Goal: Task Accomplishment & Management: Manage account settings

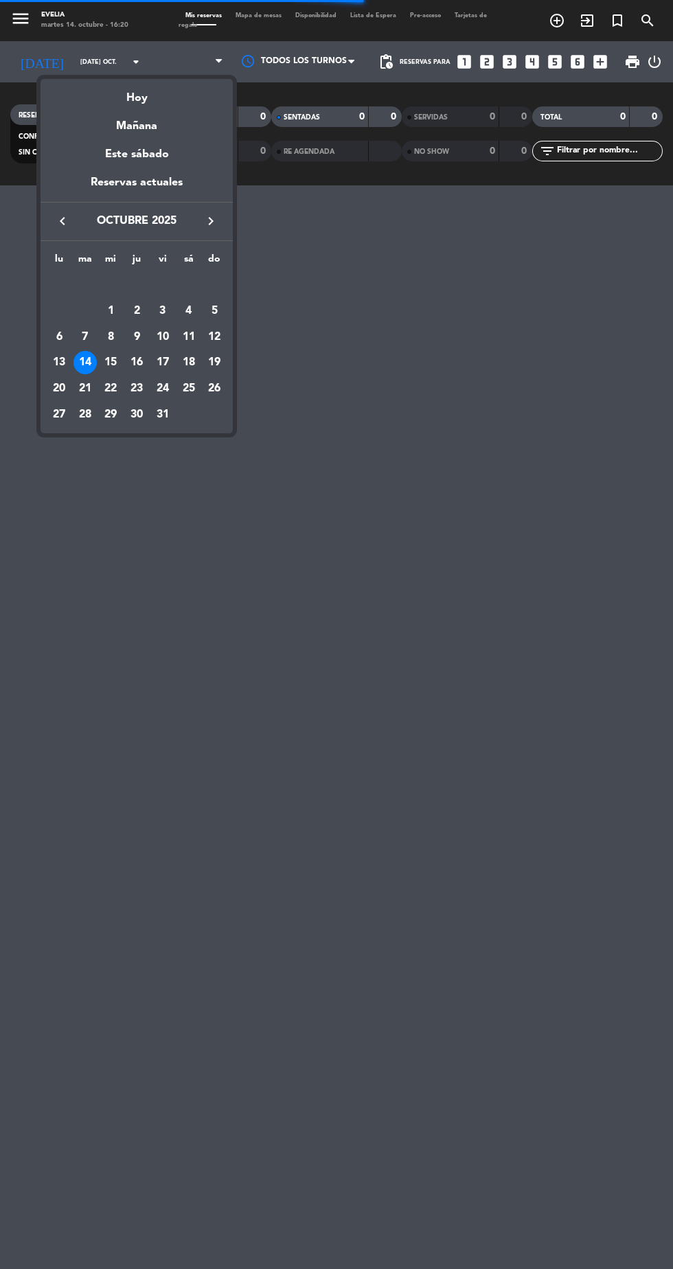
click at [477, 867] on div at bounding box center [336, 634] width 673 height 1269
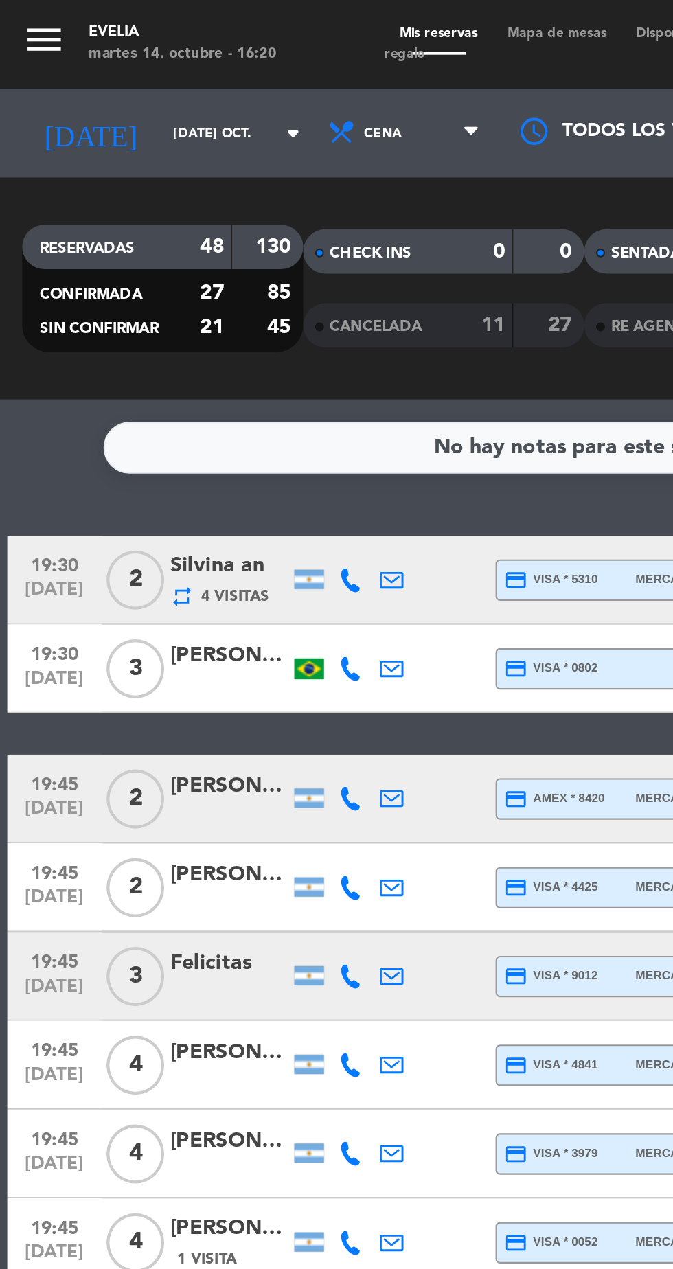
click at [73, 69] on input "[DATE] oct." at bounding box center [116, 62] width 87 height 21
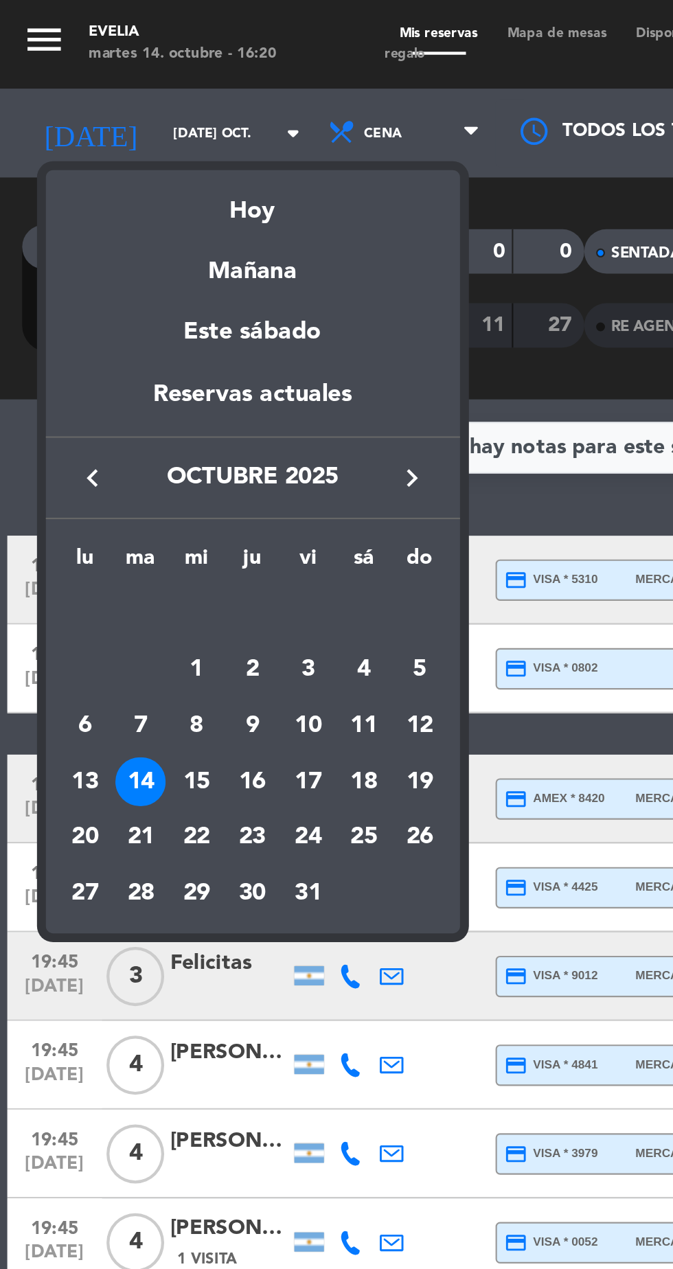
click at [192, 367] on div "19" at bounding box center [194, 363] width 23 height 23
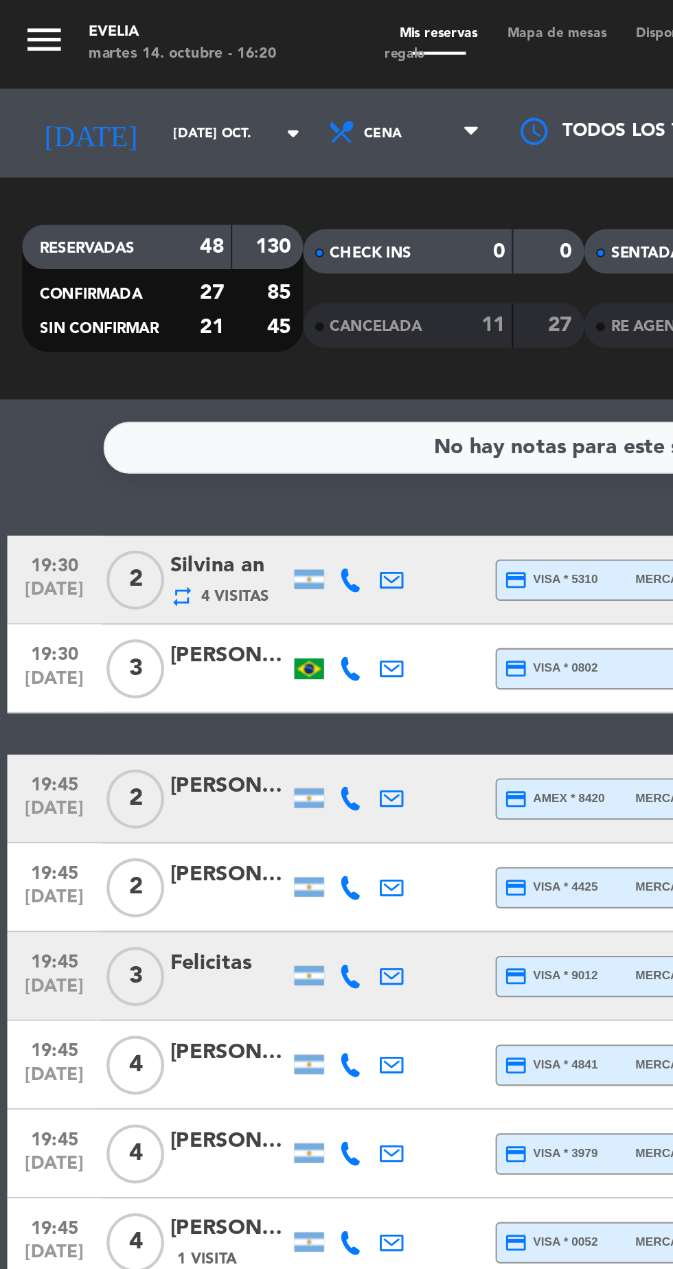
type input "dom. [DATE]"
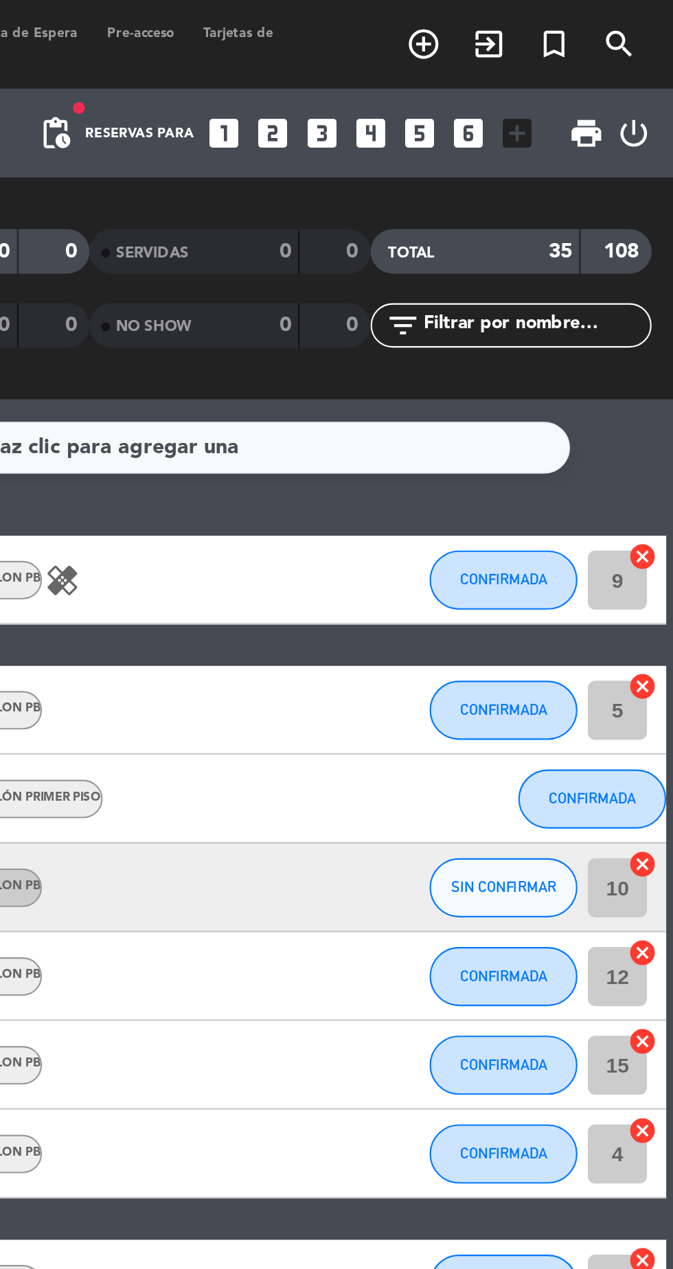
click at [574, 153] on input "text" at bounding box center [609, 151] width 106 height 15
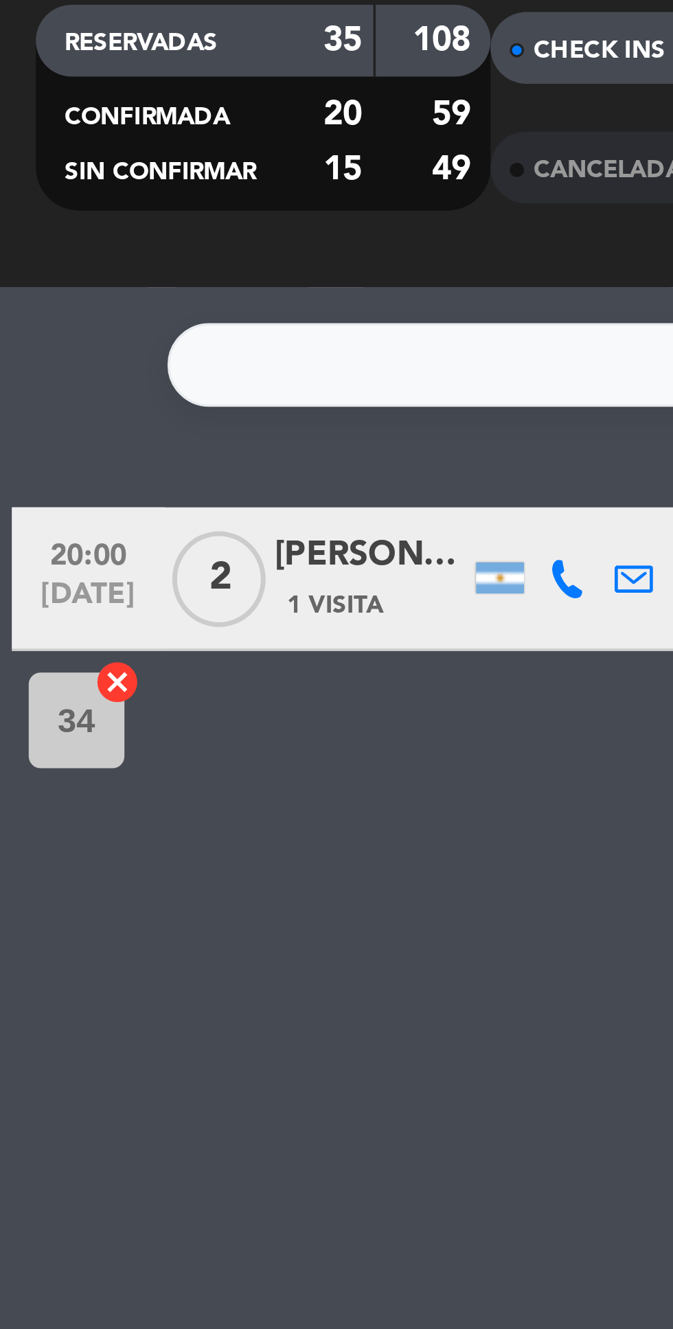
type input "[PERSON_NAME]"
click at [92, 269] on div "[PERSON_NAME]" at bounding box center [106, 263] width 55 height 16
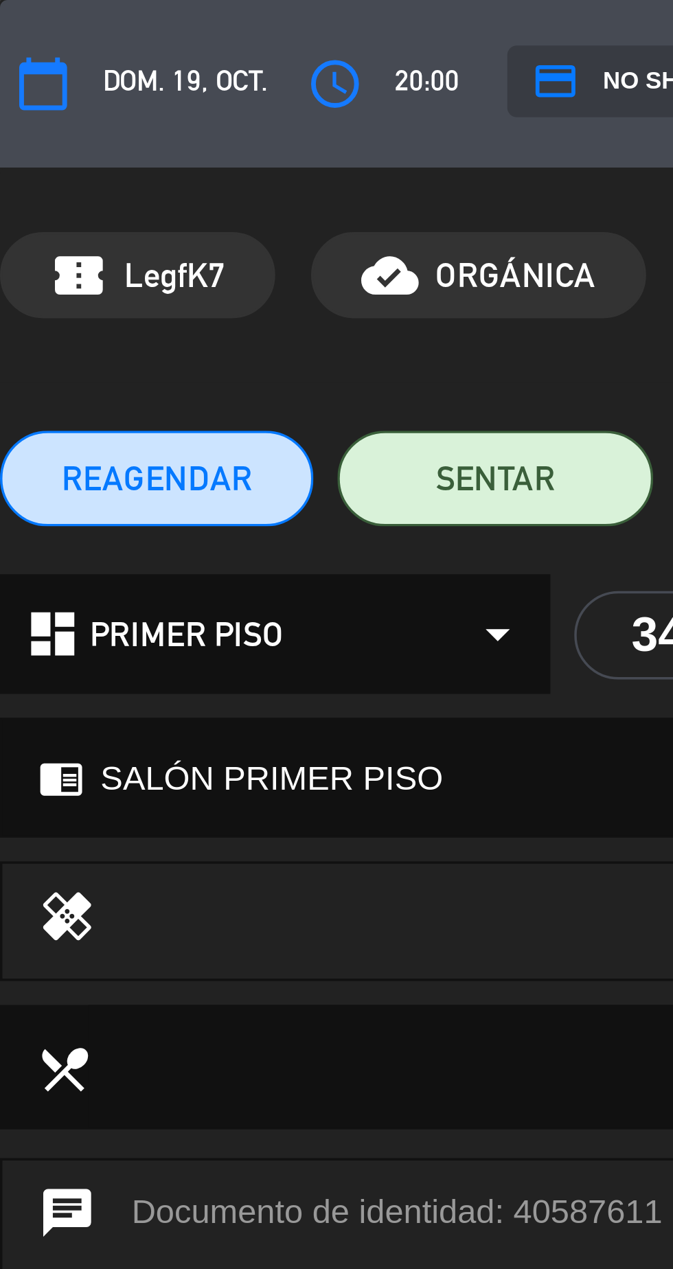
click at [44, 142] on span "REAGENDAR" at bounding box center [45, 138] width 55 height 14
